Goal: Transaction & Acquisition: Book appointment/travel/reservation

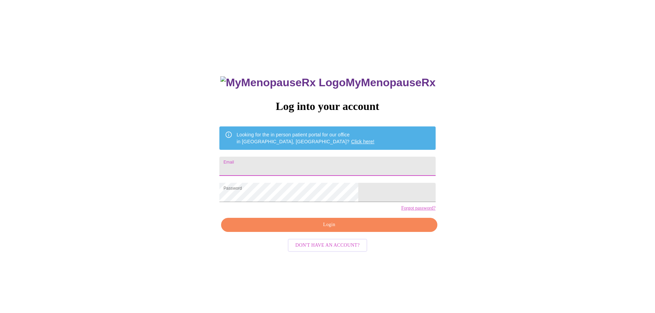
click at [282, 162] on input "Email" at bounding box center [327, 166] width 216 height 19
type input "[PERSON_NAME][EMAIL_ADDRESS][DOMAIN_NAME]"
click at [302, 229] on span "Login" at bounding box center [329, 225] width 200 height 9
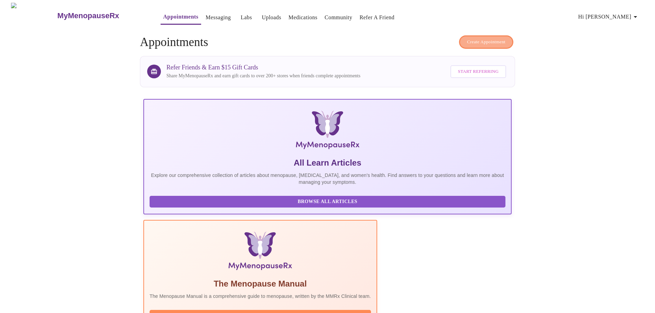
click at [478, 38] on span "Create Appointment" at bounding box center [486, 42] width 38 height 8
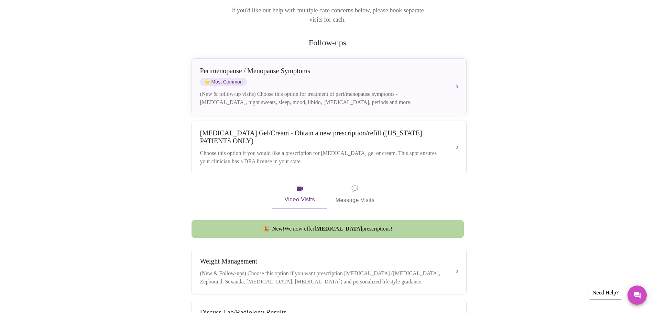
scroll to position [137, 0]
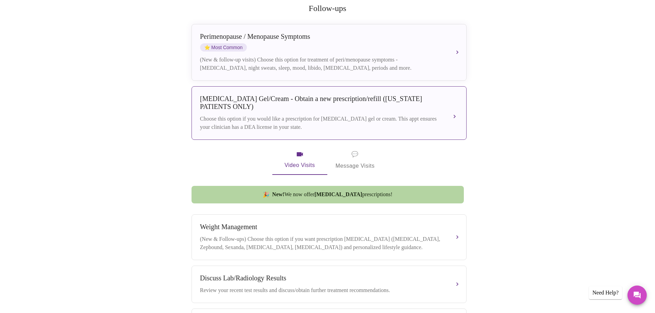
click at [298, 95] on div "[MEDICAL_DATA] Gel/Cream - Obtain a new prescription/refill ([US_STATE] PATIENT…" at bounding box center [322, 103] width 244 height 16
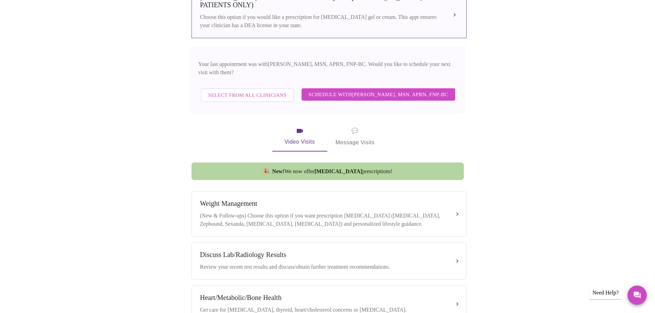
scroll to position [241, 0]
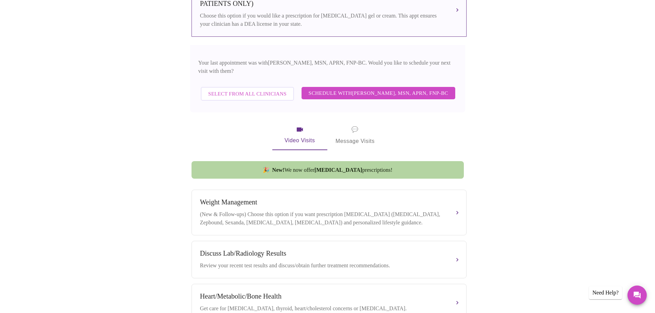
click at [258, 89] on span "Select from All Clinicians" at bounding box center [247, 93] width 78 height 9
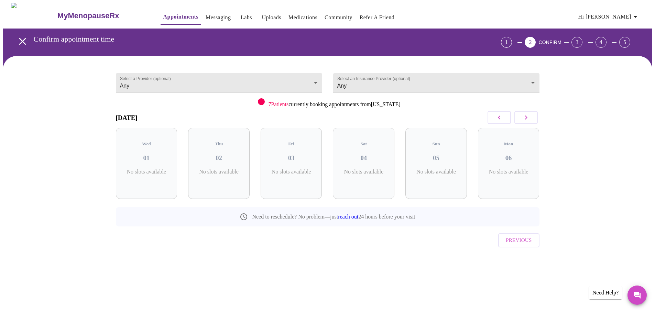
scroll to position [0, 0]
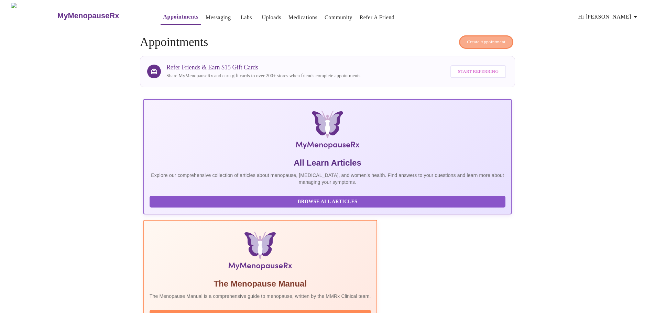
click at [489, 43] on button "Create Appointment" at bounding box center [486, 41] width 54 height 13
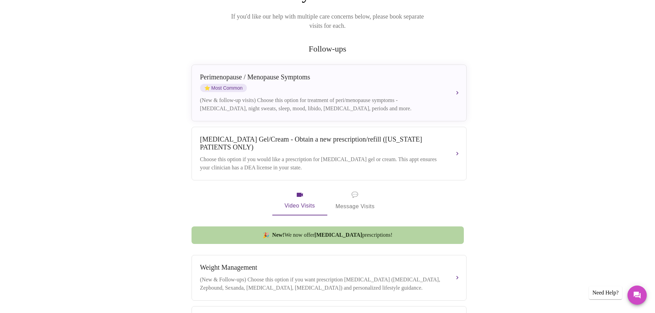
scroll to position [137, 0]
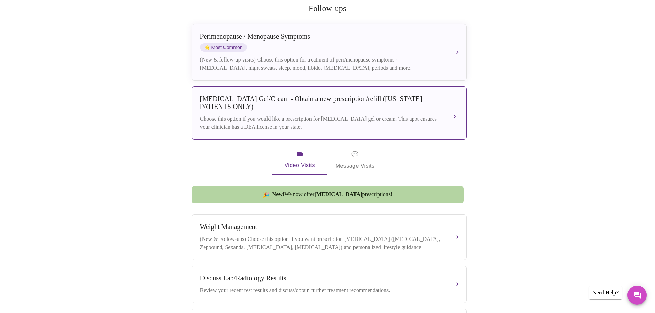
click at [301, 95] on div "[MEDICAL_DATA] Gel/Cream - Obtain a new prescription/refill ([US_STATE] PATIENT…" at bounding box center [322, 103] width 244 height 16
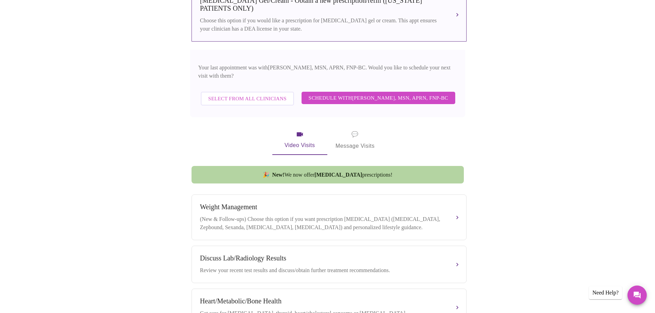
scroll to position [241, 0]
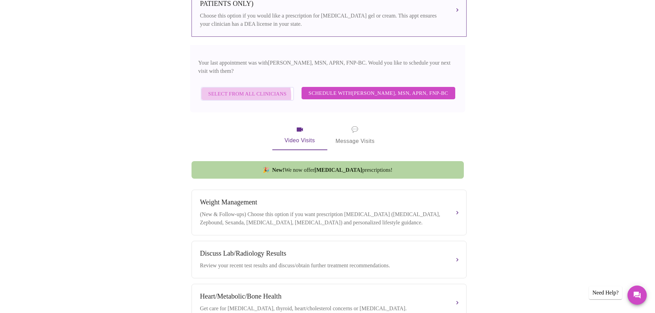
click at [247, 89] on span "Select from All Clinicians" at bounding box center [247, 93] width 78 height 9
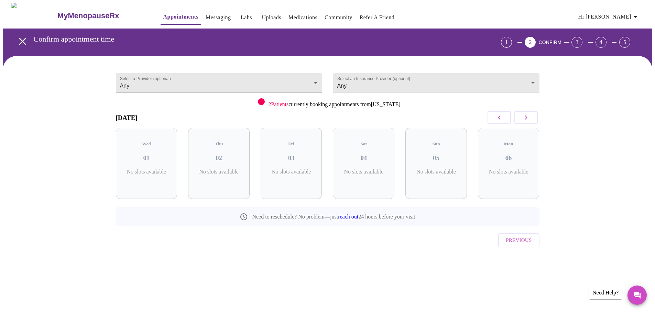
scroll to position [0, 0]
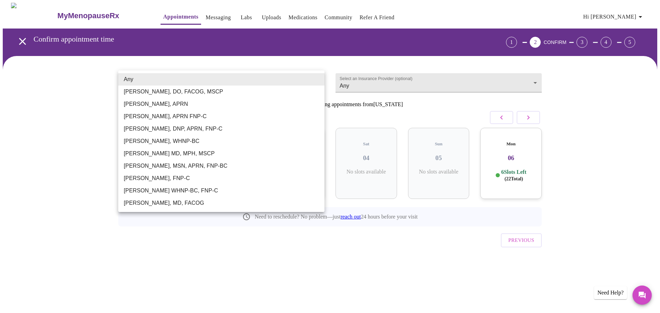
click at [321, 78] on body "MyMenopauseRx Appointments Messaging Labs Uploads Medications Community Refer a…" at bounding box center [330, 142] width 654 height 279
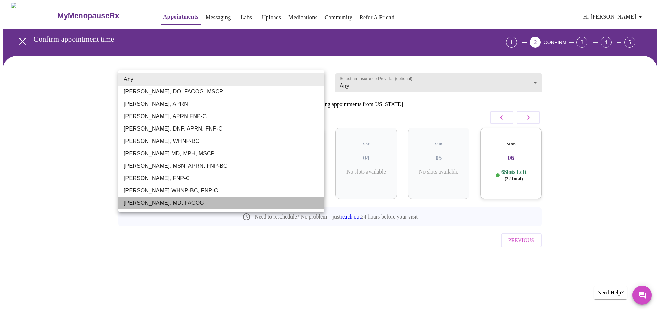
click at [157, 205] on li "[PERSON_NAME], MD, FACOG" at bounding box center [221, 203] width 206 height 12
type input "[PERSON_NAME], MD, FACOG"
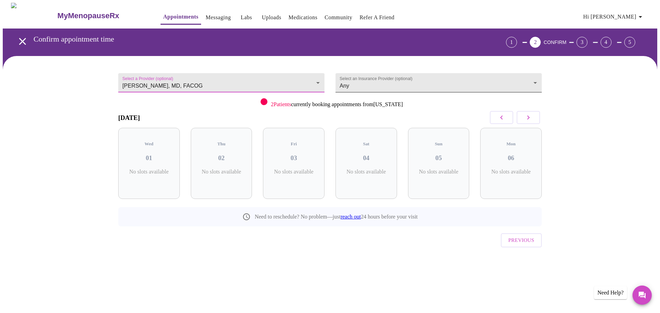
click at [535, 78] on body "MyMenopauseRx Appointments Messaging Labs Uploads Medications Community Refer a…" at bounding box center [330, 142] width 654 height 279
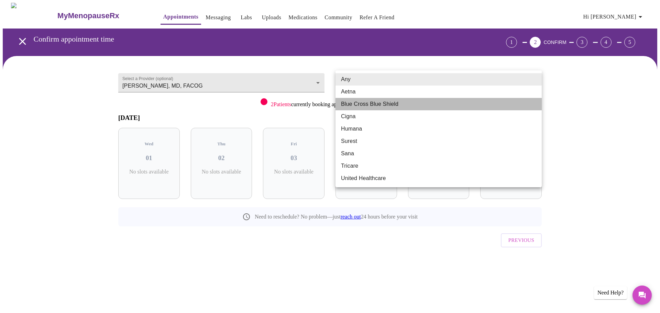
click at [388, 108] on li "Blue Cross Blue Shield" at bounding box center [438, 104] width 206 height 12
type input "Blue Cross Blue Shield"
click at [388, 108] on li "Blue Cross Blue Shield" at bounding box center [438, 104] width 206 height 12
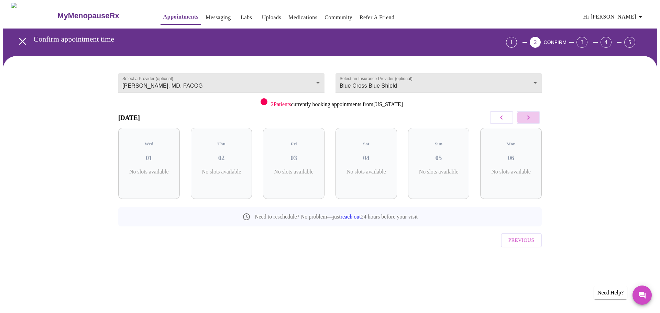
click at [533, 115] on button "button" at bounding box center [527, 117] width 23 height 13
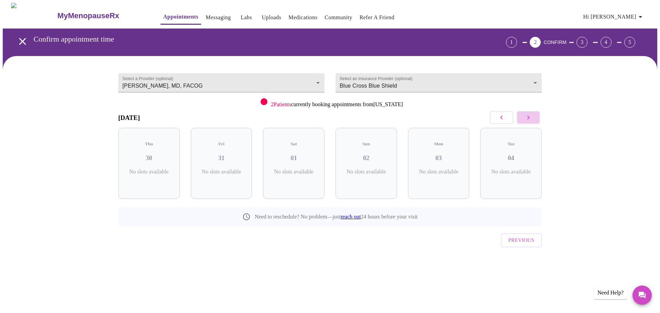
click at [533, 115] on button "button" at bounding box center [527, 117] width 23 height 13
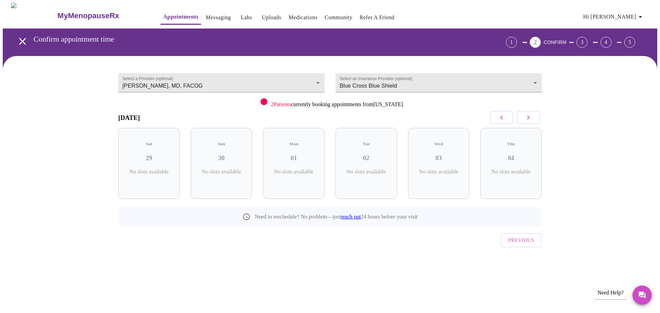
click at [533, 115] on button "button" at bounding box center [527, 117] width 23 height 13
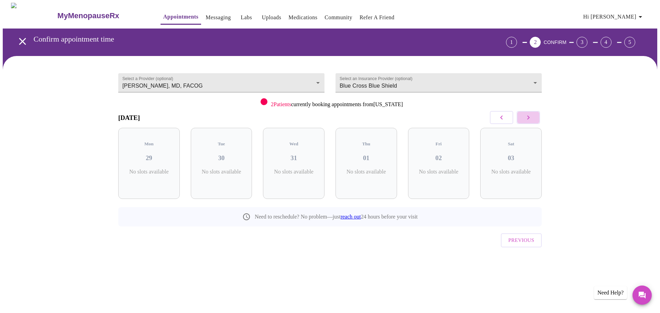
click at [533, 115] on button "button" at bounding box center [527, 117] width 23 height 13
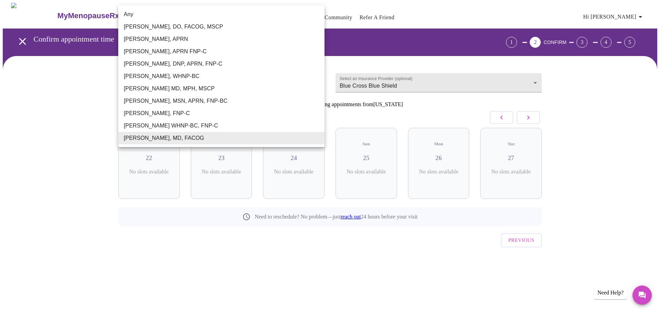
click at [320, 80] on body "MyMenopauseRx Appointments Messaging Labs Uploads Medications Community Refer a…" at bounding box center [330, 142] width 654 height 279
click at [180, 99] on li "[PERSON_NAME], MSN, APRN, FNP-BC" at bounding box center [221, 101] width 206 height 12
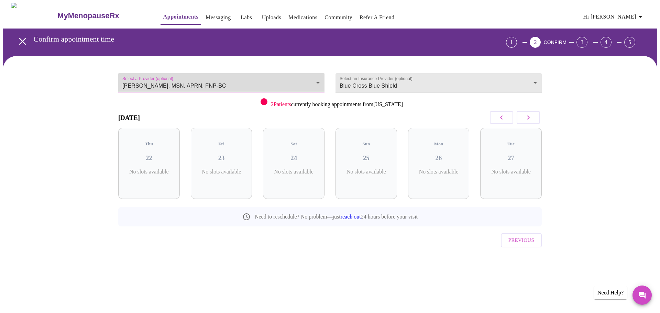
type input "[PERSON_NAME], MSN, APRN, FNP-BC"
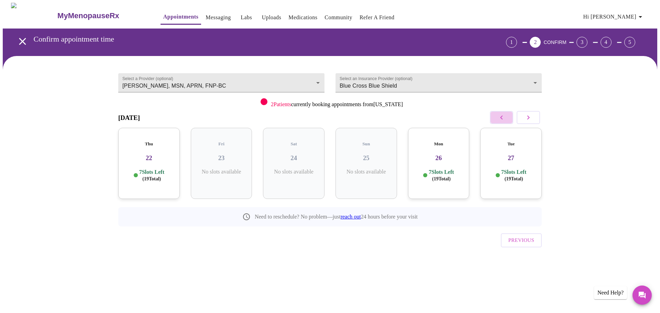
click at [503, 119] on icon "button" at bounding box center [501, 117] width 8 height 8
click at [502, 116] on icon "button" at bounding box center [501, 117] width 2 height 4
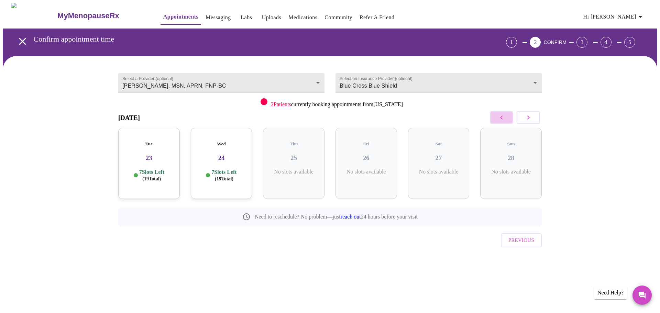
click at [502, 116] on icon "button" at bounding box center [501, 117] width 2 height 4
click at [502, 119] on icon "button" at bounding box center [501, 117] width 8 height 8
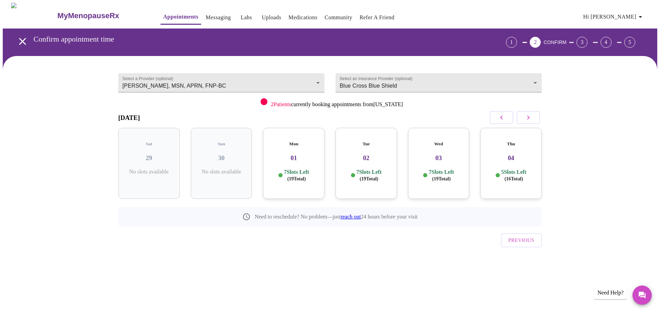
click at [502, 119] on icon "button" at bounding box center [501, 117] width 8 height 8
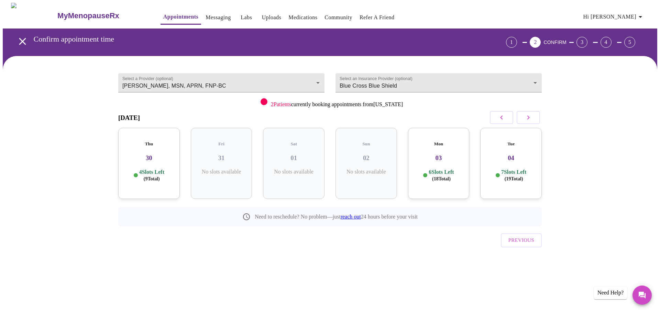
click at [502, 119] on icon "button" at bounding box center [501, 117] width 8 height 8
click at [532, 118] on button "button" at bounding box center [527, 117] width 23 height 13
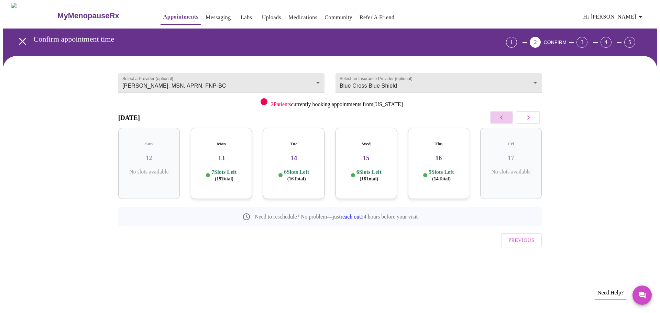
click at [499, 118] on icon "button" at bounding box center [501, 117] width 8 height 8
click at [221, 154] on h3 "07" at bounding box center [221, 158] width 51 height 8
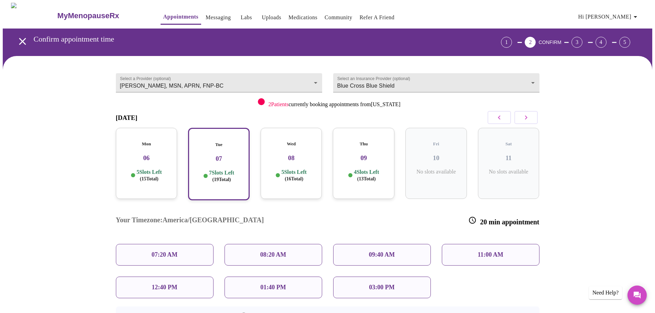
click at [496, 251] on p "11:00 AM" at bounding box center [490, 254] width 26 height 7
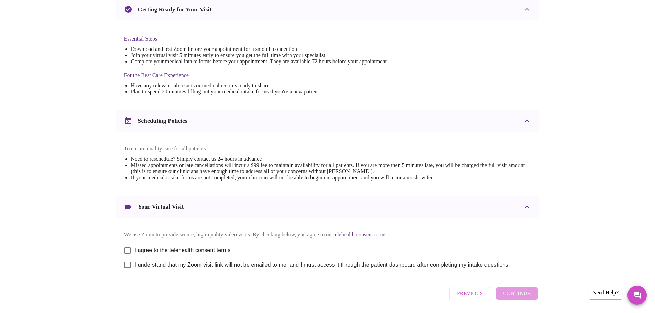
scroll to position [185, 0]
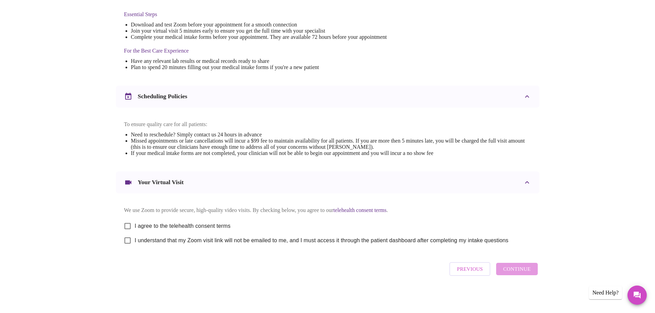
click at [126, 223] on input "I agree to the telehealth consent terms" at bounding box center [127, 226] width 14 height 14
checkbox input "true"
click at [125, 240] on input "I understand that my Zoom visit link will not be emailed to me, and I must acce…" at bounding box center [127, 240] width 14 height 14
checkbox input "true"
click at [531, 274] on button "Continue" at bounding box center [516, 269] width 41 height 12
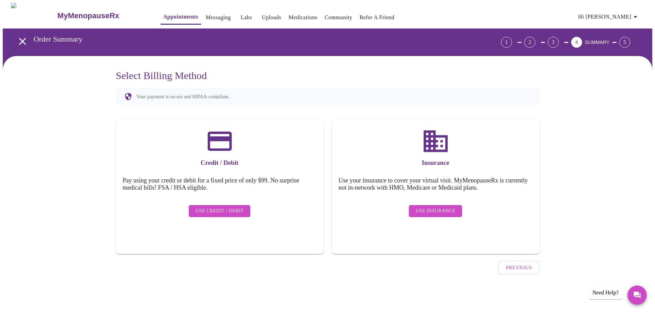
scroll to position [0, 0]
click at [444, 207] on span "Use Insurance" at bounding box center [438, 211] width 40 height 9
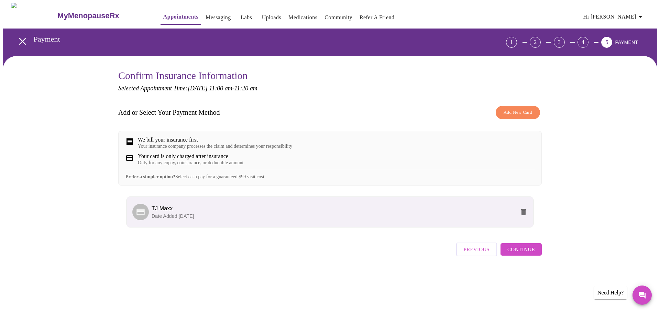
click at [524, 254] on span "Continue" at bounding box center [520, 249] width 27 height 9
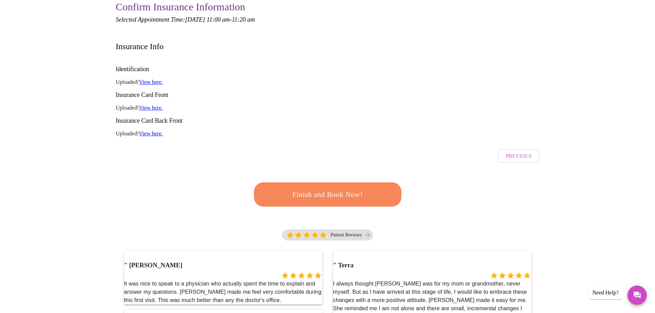
scroll to position [34, 0]
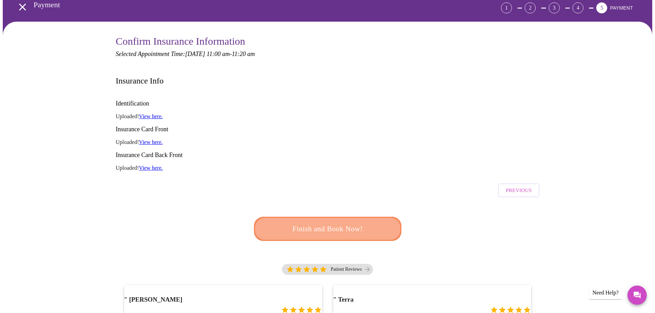
click at [352, 222] on span "Finish and Book Now!" at bounding box center [328, 228] width 132 height 13
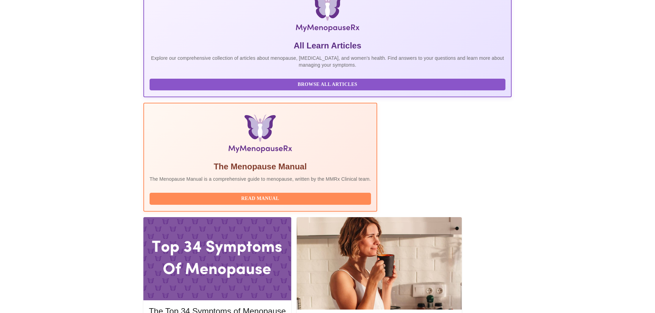
scroll to position [172, 0]
